Goal: Transaction & Acquisition: Purchase product/service

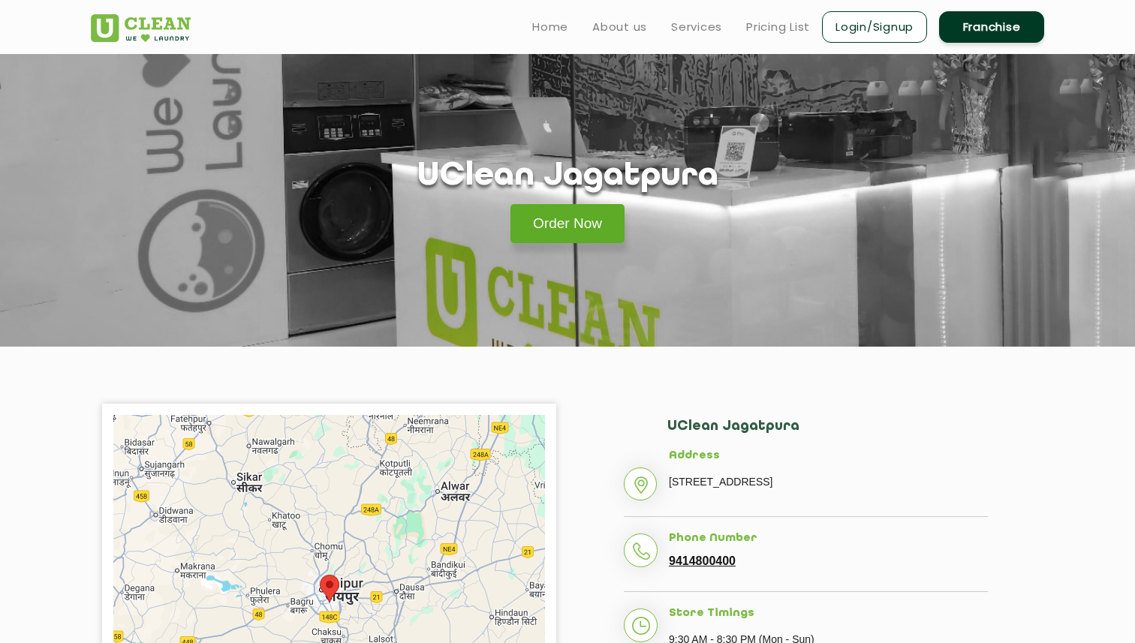
click at [532, 228] on link "Order Now" at bounding box center [567, 223] width 114 height 39
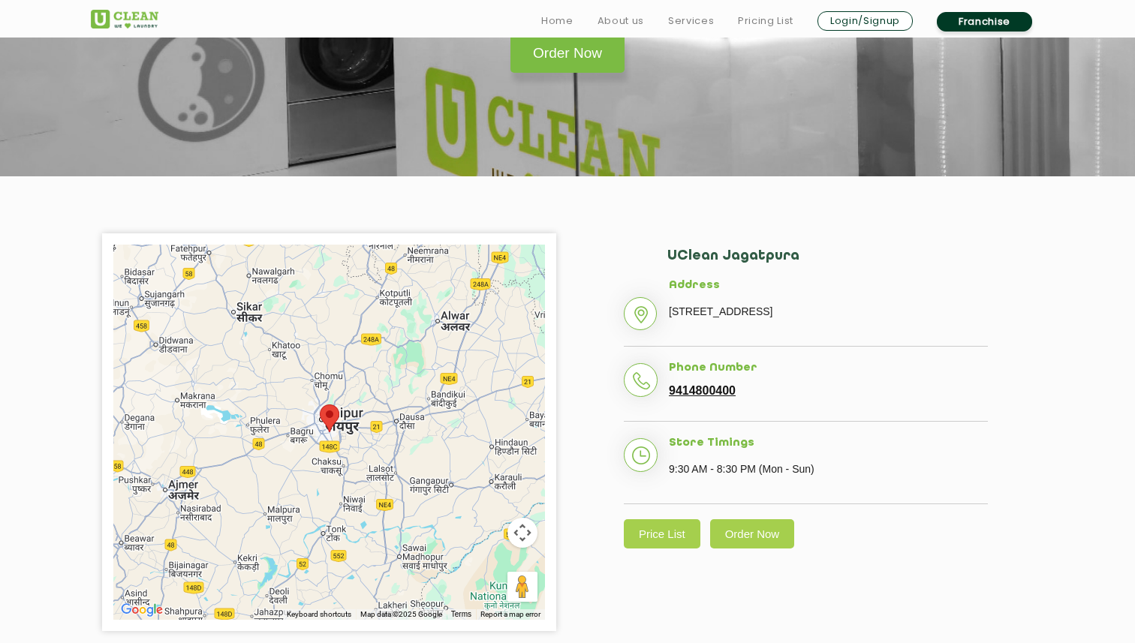
scroll to position [314, 0]
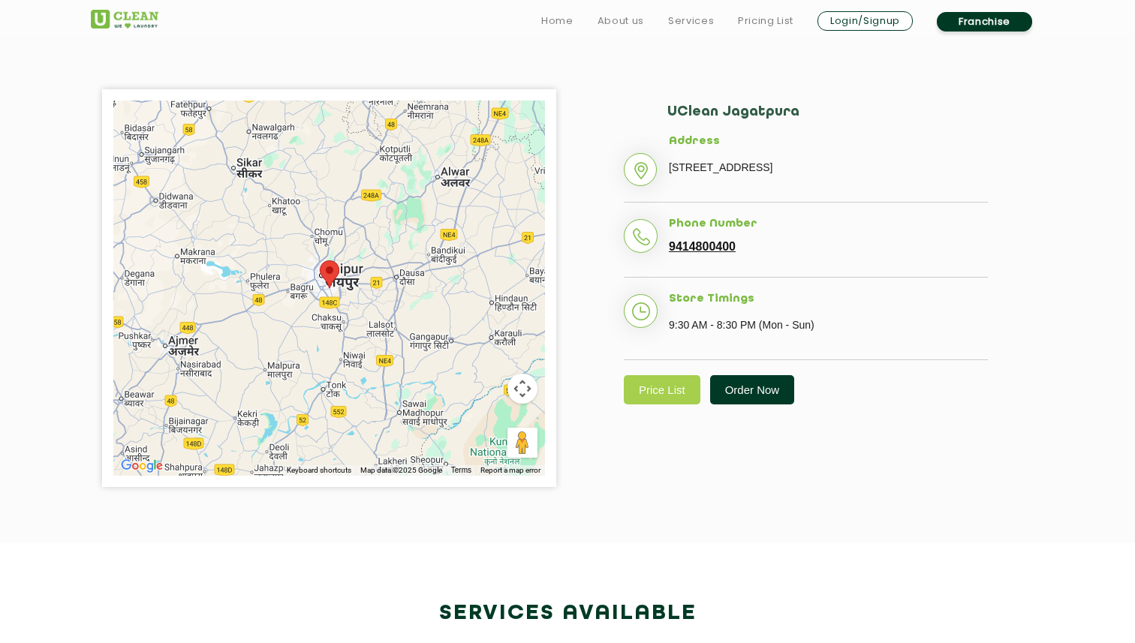
click at [727, 405] on link "Order Now" at bounding box center [752, 389] width 85 height 29
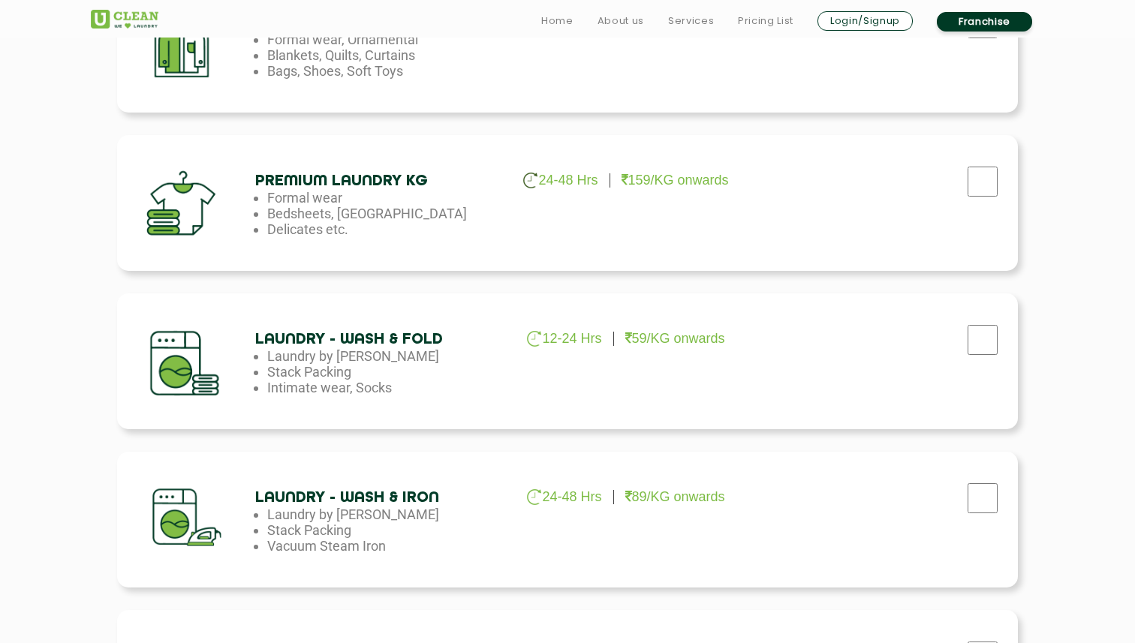
scroll to position [650, 0]
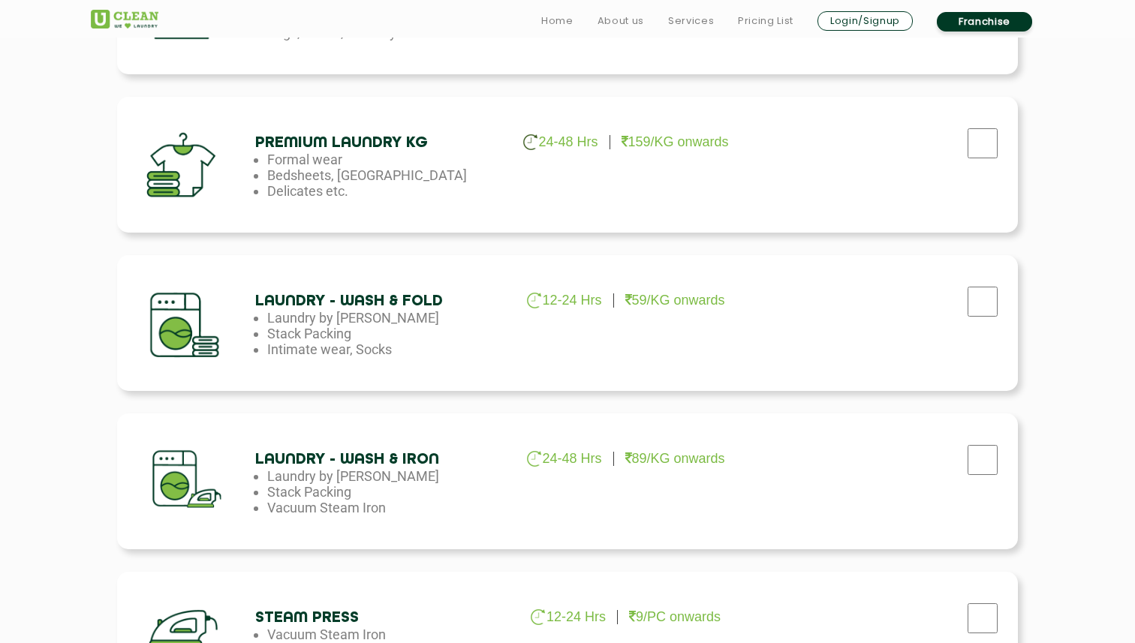
click at [819, 173] on div "Premium Laundry Kg 24-48 Hrs 159/KG onwards Formal wear Bedsheets, Dohars Delic…" at bounding box center [567, 165] width 901 height 136
click at [993, 158] on div at bounding box center [983, 147] width 38 height 31
click at [988, 150] on input "checkbox" at bounding box center [983, 143] width 38 height 30
checkbox input "true"
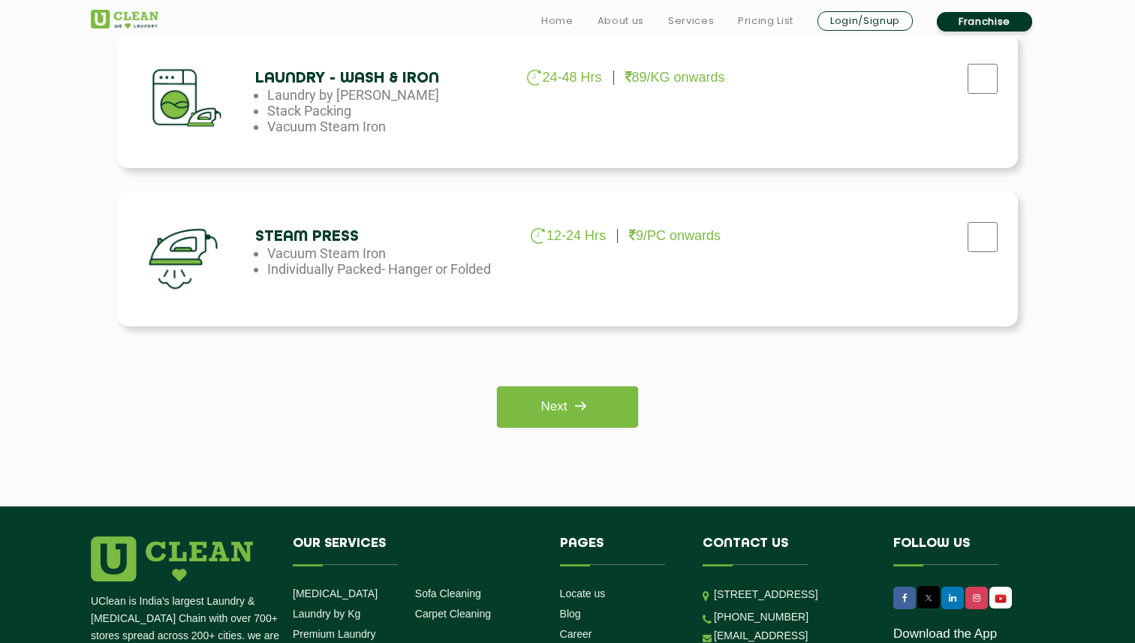
scroll to position [1254, 0]
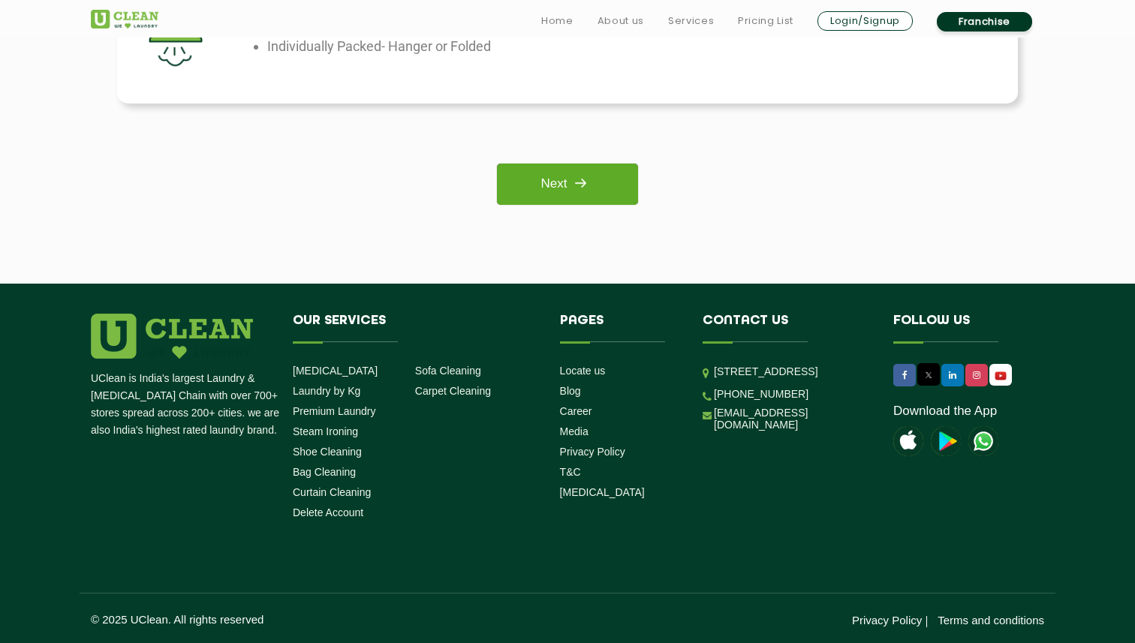
click at [548, 172] on link "Next" at bounding box center [567, 184] width 140 height 41
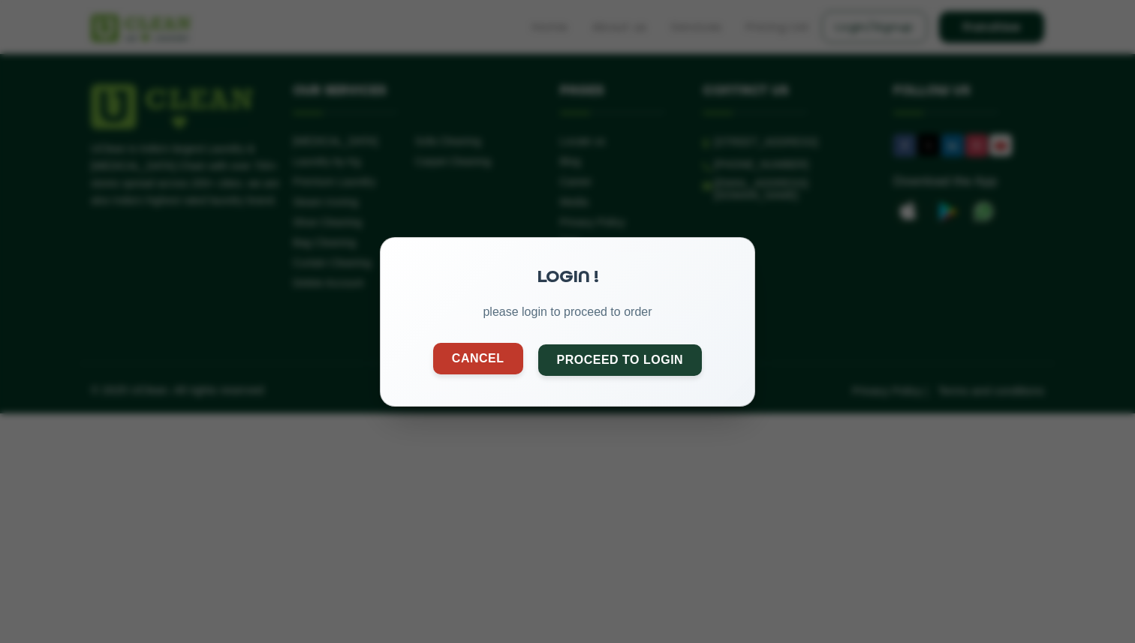
click at [507, 361] on button "Cancel" at bounding box center [478, 358] width 90 height 32
click at [495, 367] on button "Cancel" at bounding box center [478, 358] width 90 height 32
